Goal: Communication & Community: Answer question/provide support

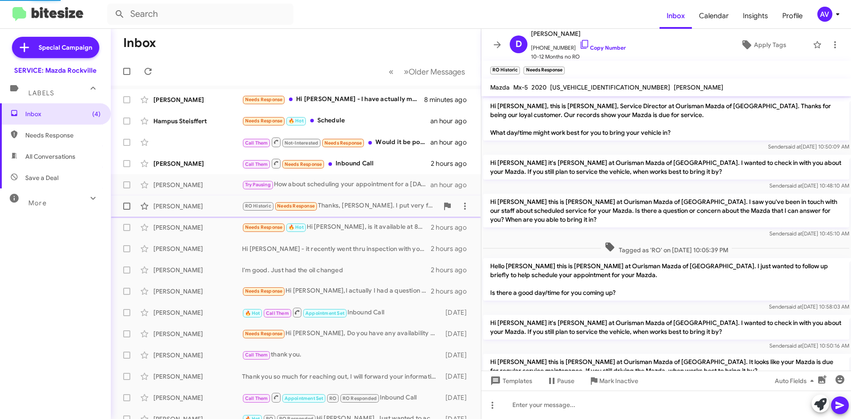
scroll to position [118, 0]
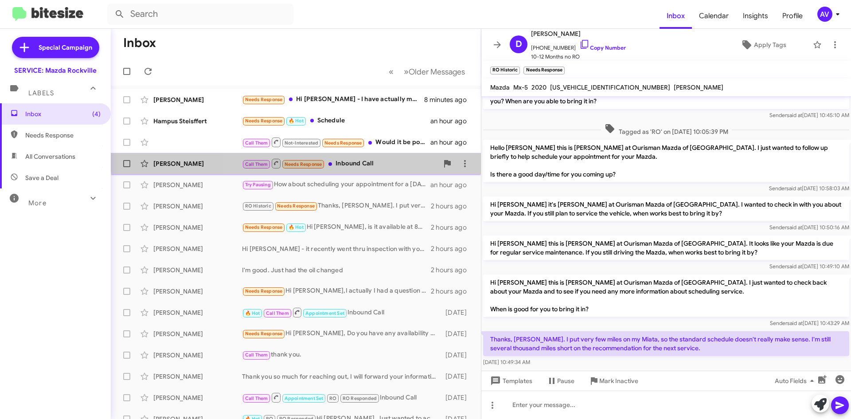
click at [362, 157] on div "[PERSON_NAME] Call Them Needs Response Inbound Call 2 hours ago" at bounding box center [296, 164] width 356 height 18
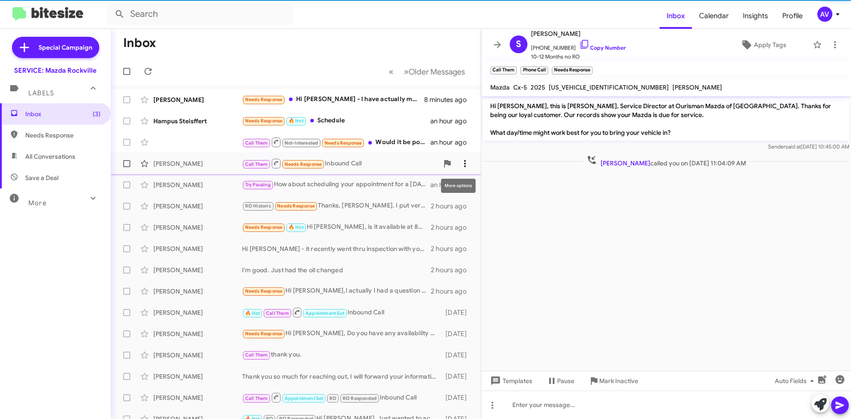
click at [459, 162] on icon at bounding box center [464, 163] width 11 height 11
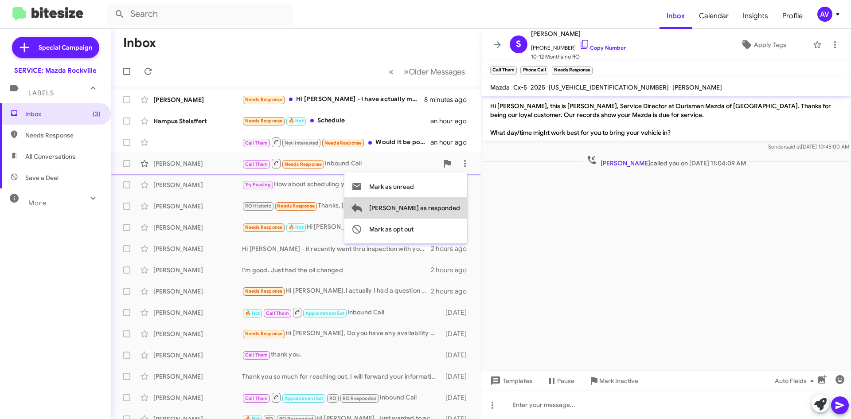
click at [441, 204] on span "[PERSON_NAME] as responded" at bounding box center [414, 207] width 91 height 21
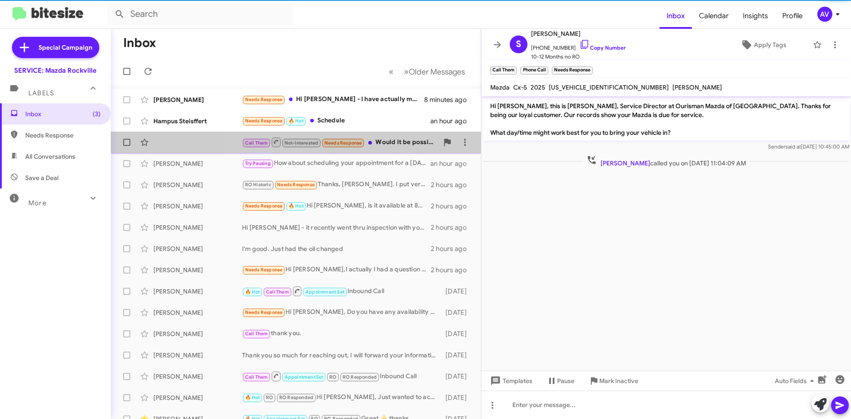
click at [413, 148] on div "Call Them Not-Interested Needs Response Would it be possible [DATE]?" at bounding box center [340, 141] width 196 height 11
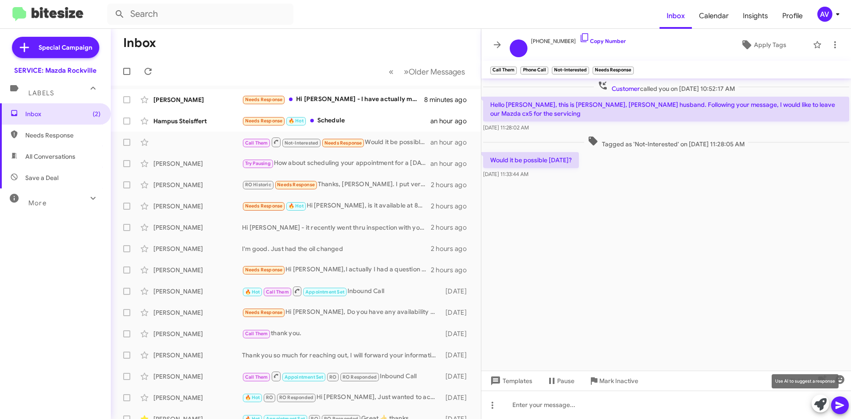
click at [821, 408] on icon at bounding box center [820, 404] width 12 height 12
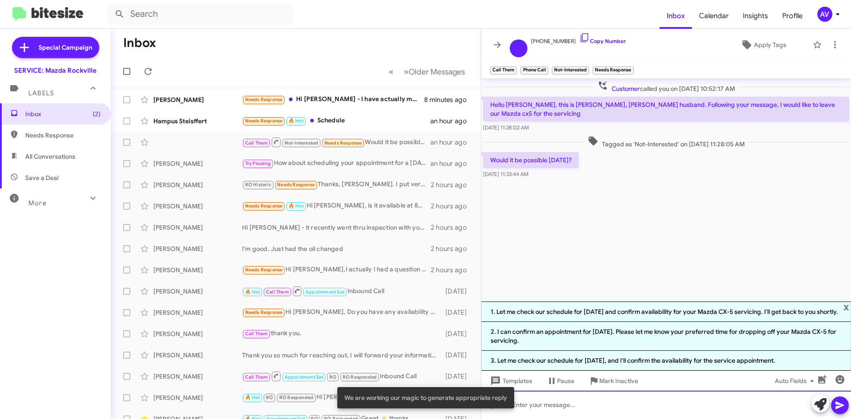
click at [568, 404] on div at bounding box center [665, 404] width 369 height 28
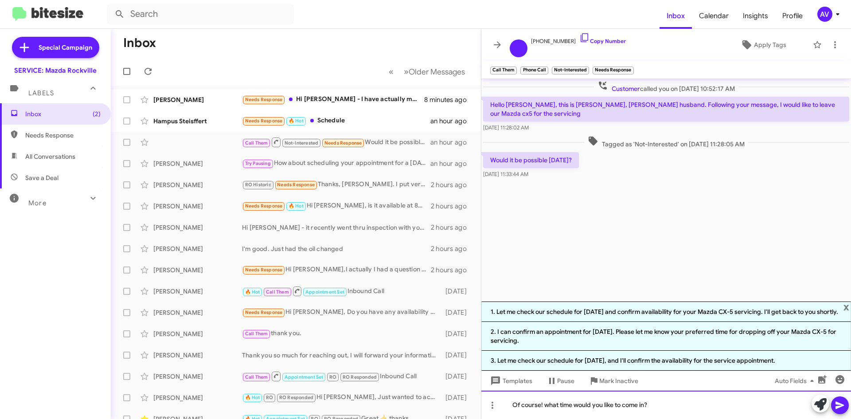
click at [547, 401] on div "Of course! what time would you like to come in?" at bounding box center [665, 404] width 369 height 28
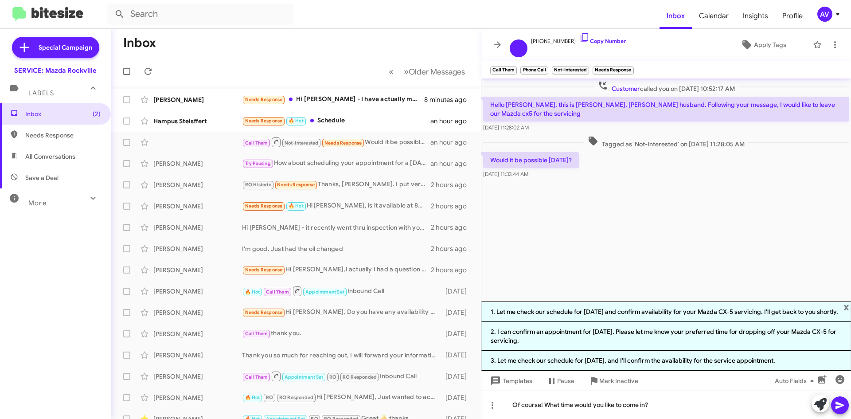
click at [832, 398] on div at bounding box center [829, 403] width 37 height 19
click at [835, 398] on div at bounding box center [829, 403] width 37 height 19
click at [838, 397] on span at bounding box center [839, 405] width 11 height 18
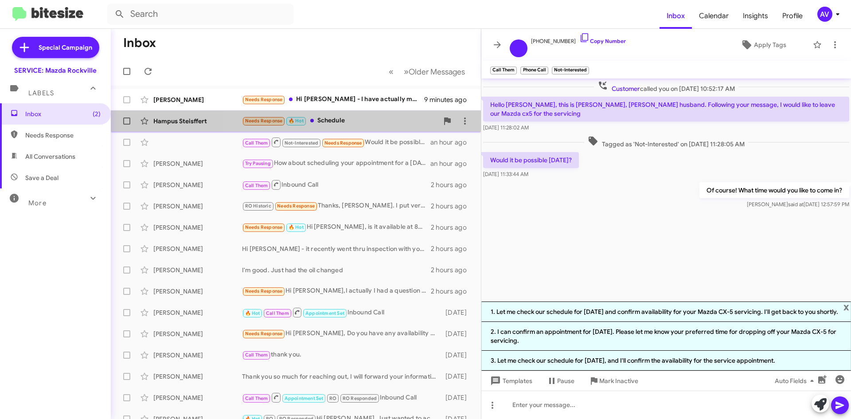
click at [402, 124] on div "Needs Response 🔥 Hot Schedule" at bounding box center [340, 121] width 196 height 10
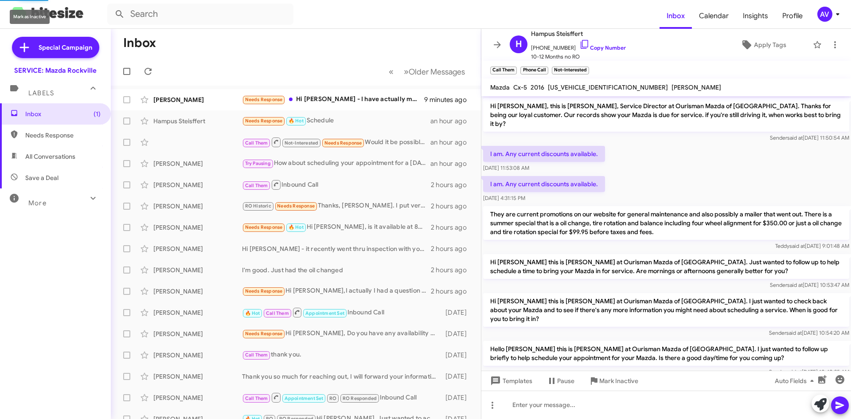
scroll to position [120, 0]
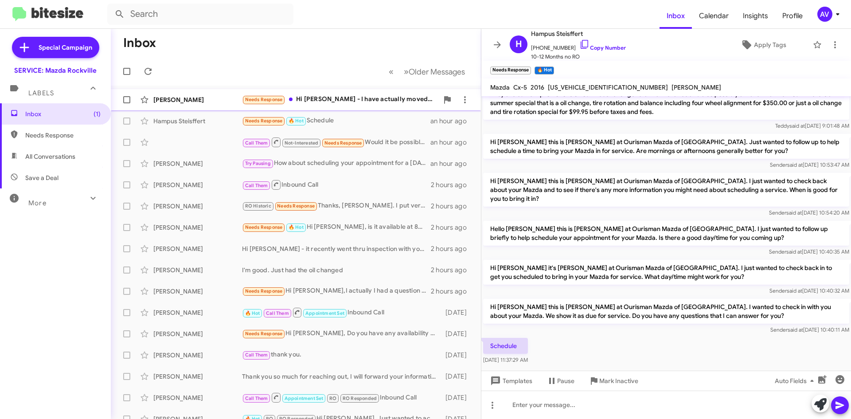
click at [374, 98] on div "Needs Response Hi [PERSON_NAME] - I have actually moved back to [GEOGRAPHIC_DAT…" at bounding box center [340, 99] width 196 height 10
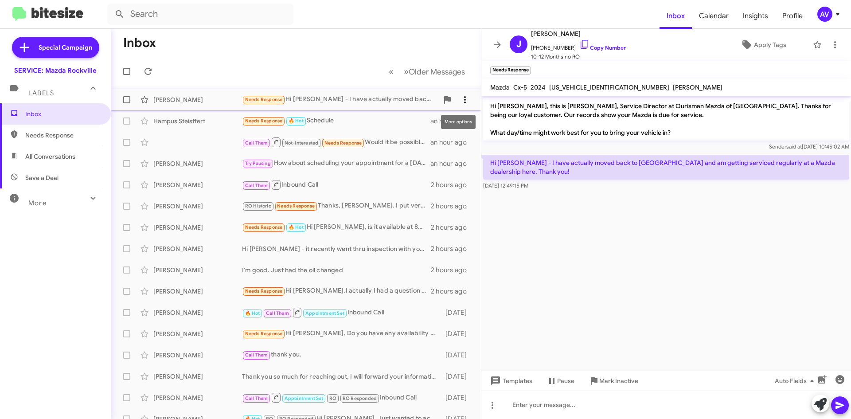
click at [462, 102] on icon at bounding box center [464, 99] width 11 height 11
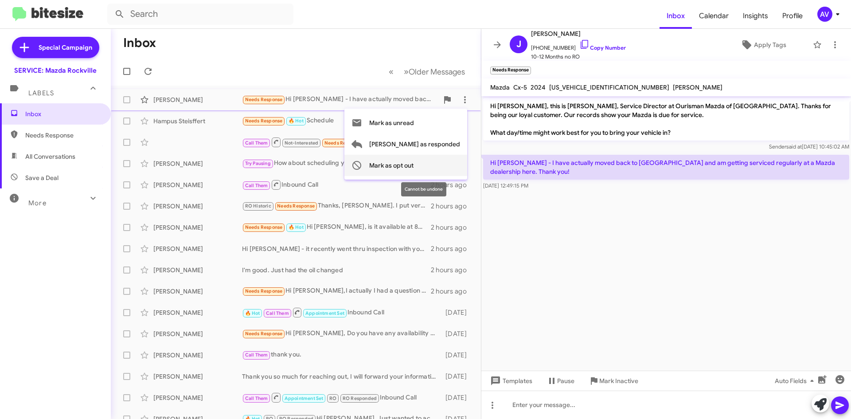
click at [413, 165] on span "Mark as opt out" at bounding box center [391, 165] width 44 height 21
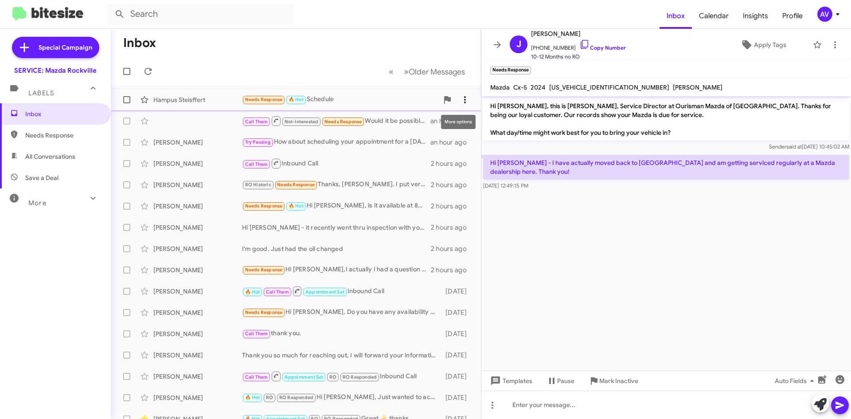
click at [460, 101] on icon at bounding box center [464, 99] width 11 height 11
click at [442, 146] on span "[PERSON_NAME] as responded" at bounding box center [414, 143] width 91 height 21
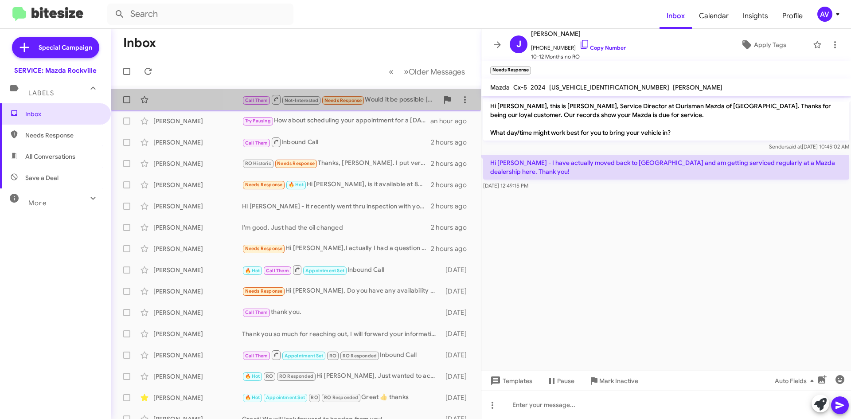
click at [392, 102] on div "Call Them Not-Interested Needs Response Would it be possible [DATE]?" at bounding box center [340, 99] width 196 height 11
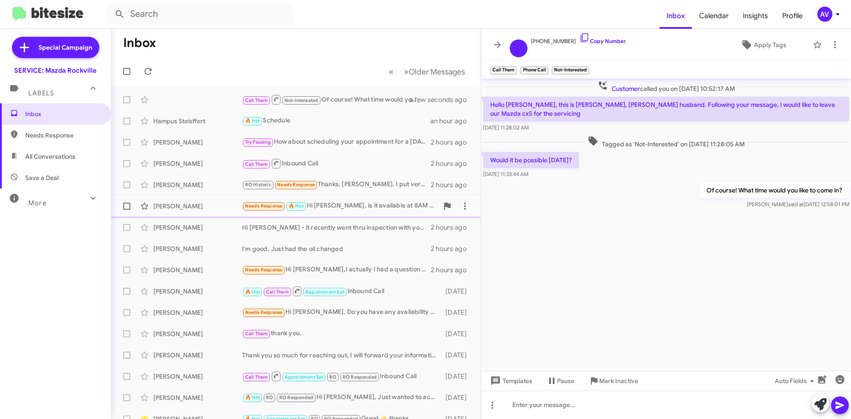
click at [373, 207] on div "Needs Response 🔥 Hot Hi Keith, is it available at 8AM on Oct 18" at bounding box center [340, 206] width 196 height 10
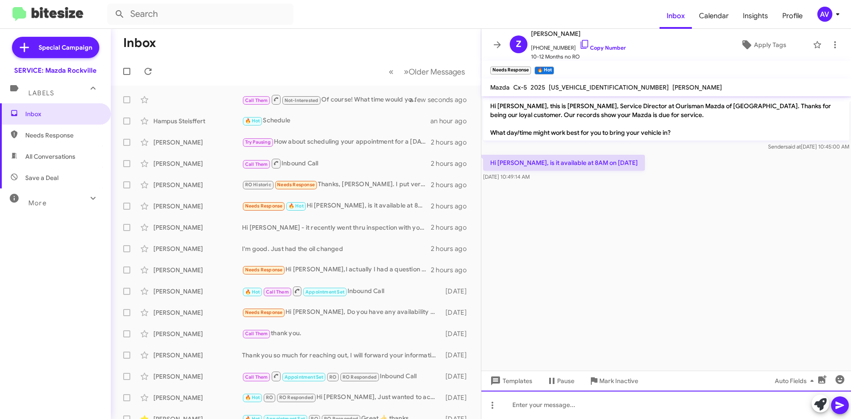
click at [670, 405] on div at bounding box center [665, 404] width 369 height 28
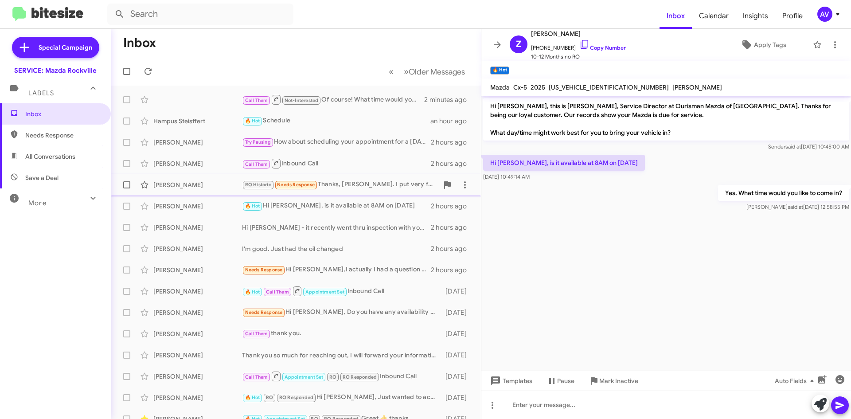
click at [324, 187] on div "RO Historic Needs Response Thanks, Keith. I put very few miles on my Miata, so …" at bounding box center [340, 184] width 196 height 10
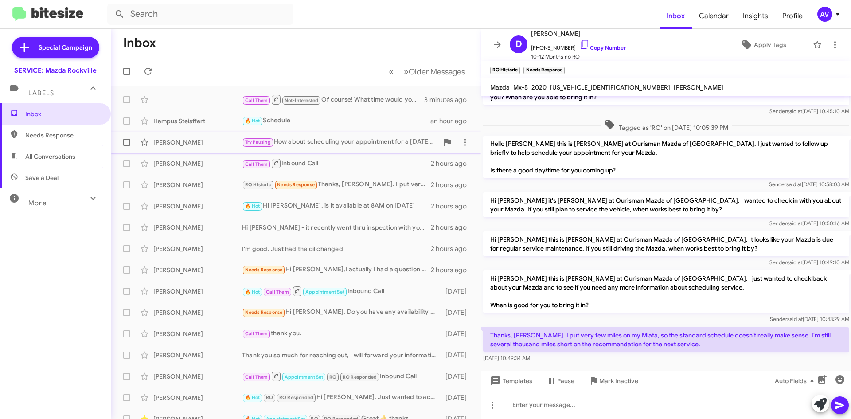
scroll to position [136, 0]
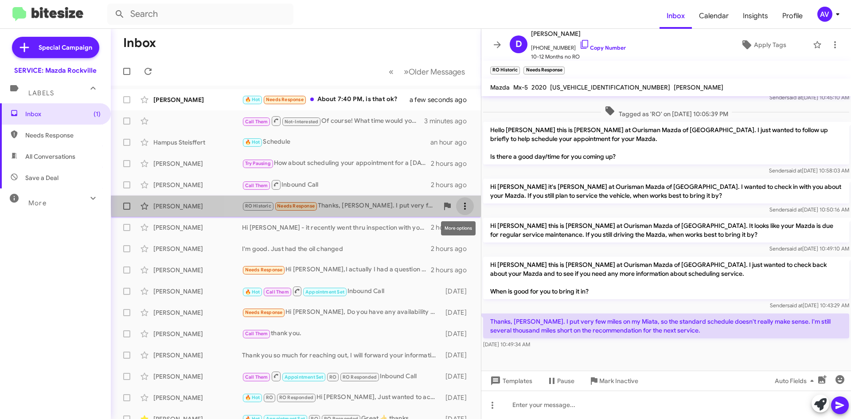
click at [459, 204] on icon at bounding box center [464, 206] width 11 height 11
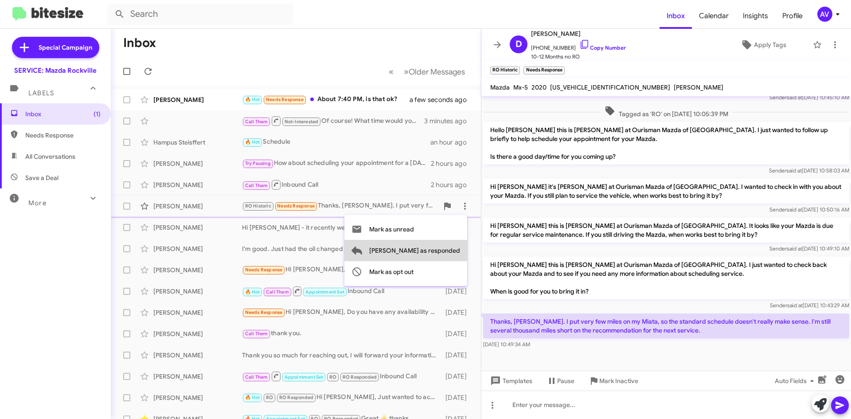
click at [449, 253] on span "[PERSON_NAME] as responded" at bounding box center [414, 250] width 91 height 21
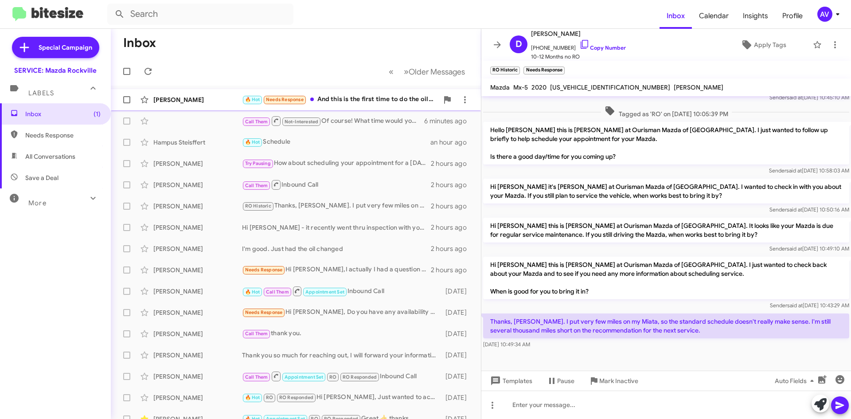
click at [340, 97] on div "🔥 Hot Needs Response And this is the first time to do the oil change, so it is …" at bounding box center [340, 99] width 196 height 10
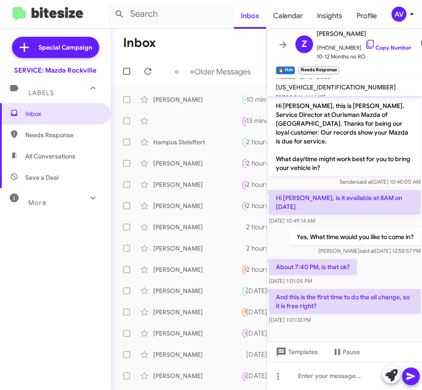
drag, startPoint x: 97, startPoint y: 76, endPoint x: 70, endPoint y: 17, distance: 65.2
click at [70, 17] on div "Inbox Calendar Insights Profile AV Special Campaign SERVICE: Mazda Rockville La…" at bounding box center [211, 195] width 422 height 390
click at [343, 378] on div at bounding box center [345, 376] width 156 height 28
click at [388, 375] on icon at bounding box center [391, 375] width 12 height 12
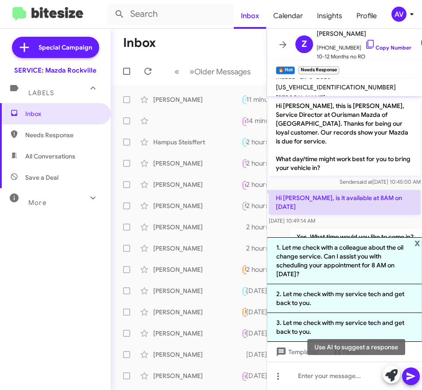
click at [391, 379] on icon at bounding box center [391, 375] width 12 height 12
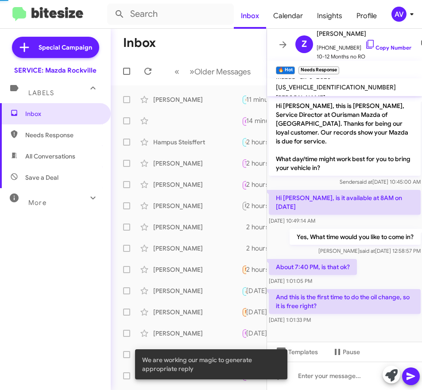
click at [391, 379] on icon at bounding box center [391, 375] width 12 height 12
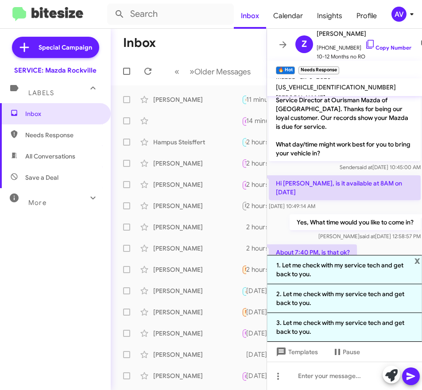
scroll to position [65, 0]
